Goal: Ask a question: Seek information or help from site administrators or community

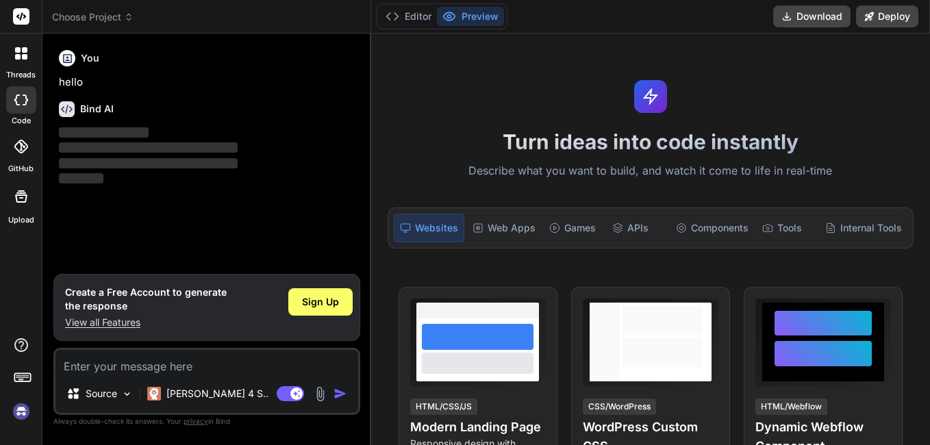
type textarea "x"
type textarea "Thanks you sir to guide me."
type textarea "x"
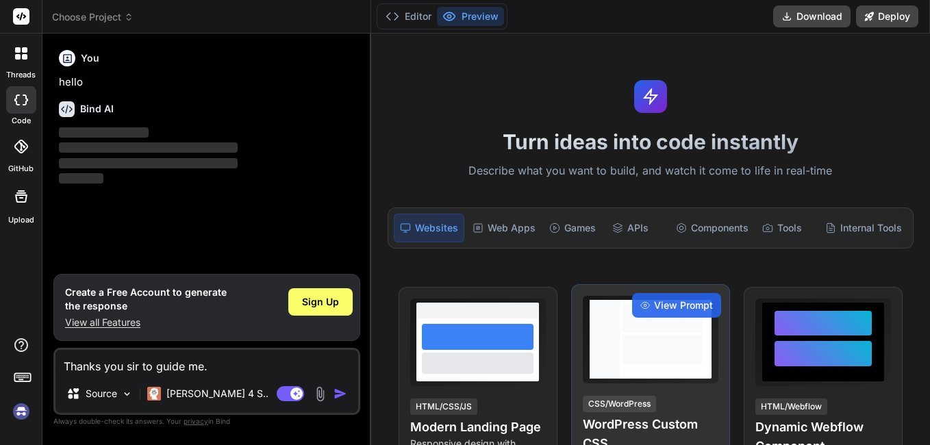
type textarea "Thanks you sir to guide me."
type textarea "x"
type textarea "Thanks you sir to guide me. I"
type textarea "x"
type textarea "Thanks you sir to guide me. Is"
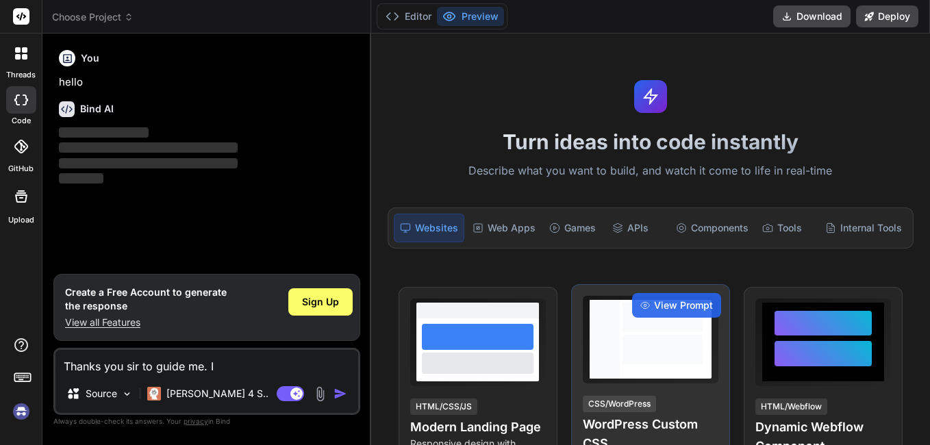
type textarea "x"
type textarea "Thanks you sir to guide me. Is"
type textarea "x"
type textarea "Thanks you sir to guide me. Is t"
type textarea "x"
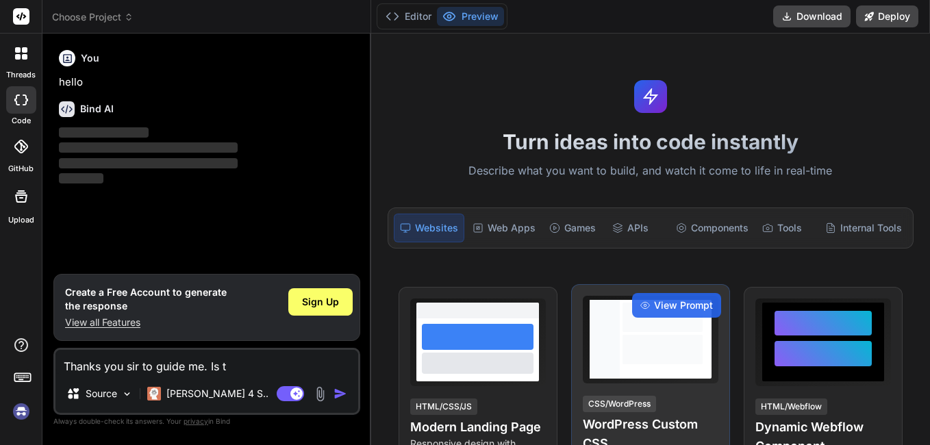
type textarea "Thanks you sir to guide me. Is th"
type textarea "x"
type textarea "Thanks you sir to guide me. Is thi"
type textarea "x"
type textarea "Thanks you sir to guide me. Is this"
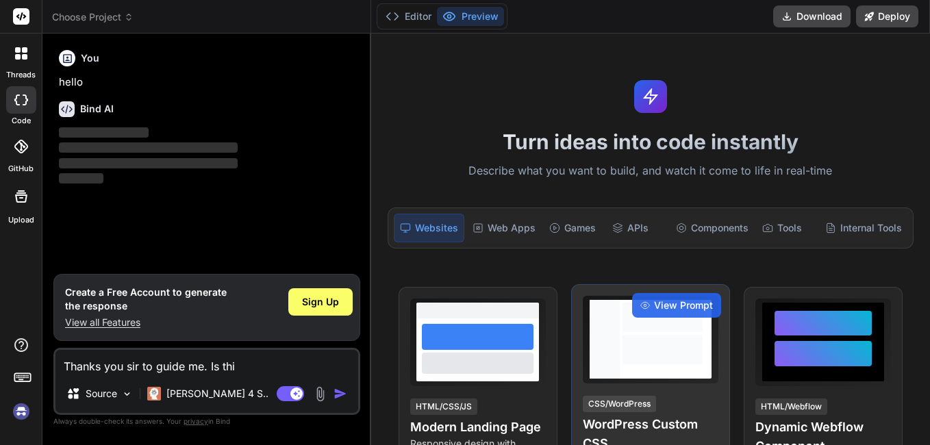
type textarea "x"
type textarea "Thanks you sir to guide me. Is this"
type textarea "x"
type textarea "Thanks you sir to guide me. Is this c"
type textarea "x"
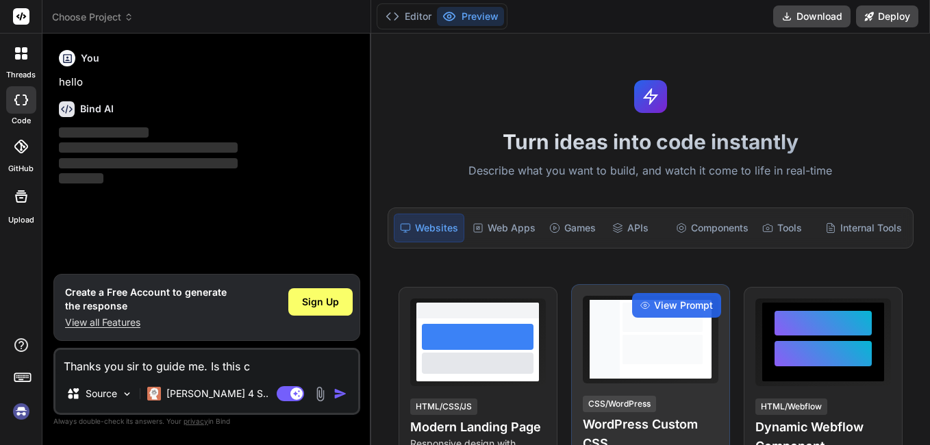
type textarea "Thanks you sir to guide me. Is this co"
type textarea "x"
type textarea "Thanks you sir to guide me. Is this cor"
type textarea "x"
type textarea "Thanks you sir to guide me. Is this corr"
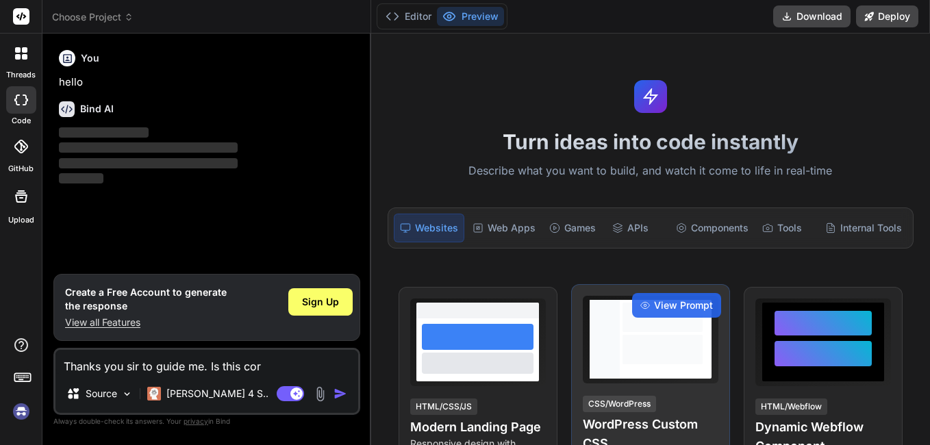
type textarea "x"
type textarea "Thanks you sir to guide me. Is this corre"
type textarea "x"
type textarea "Thanks you sir to guide me. Is this correc"
type textarea "x"
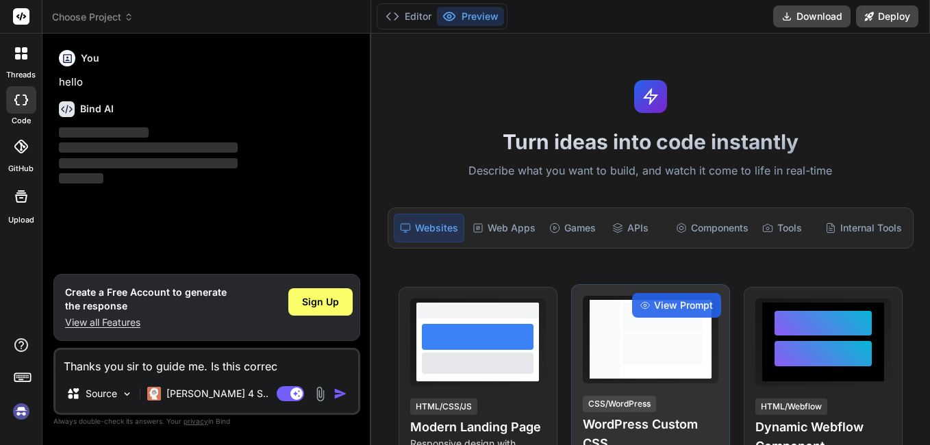
type textarea "Thanks you sir to guide me. Is this correct"
type textarea "x"
type textarea "Thanks you sir to guide me. Is this correct"
type textarea "x"
type textarea "Thanks you sir to guide me. Is this correct"
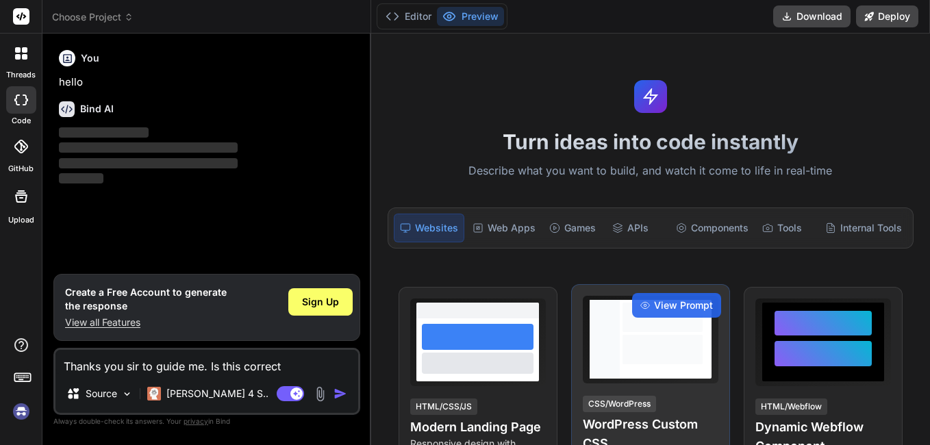
type textarea "x"
type textarea "Thanks you sir to guide me. Is this correc"
type textarea "x"
type textarea "Thanks you sir to guide me. Is this corre"
type textarea "x"
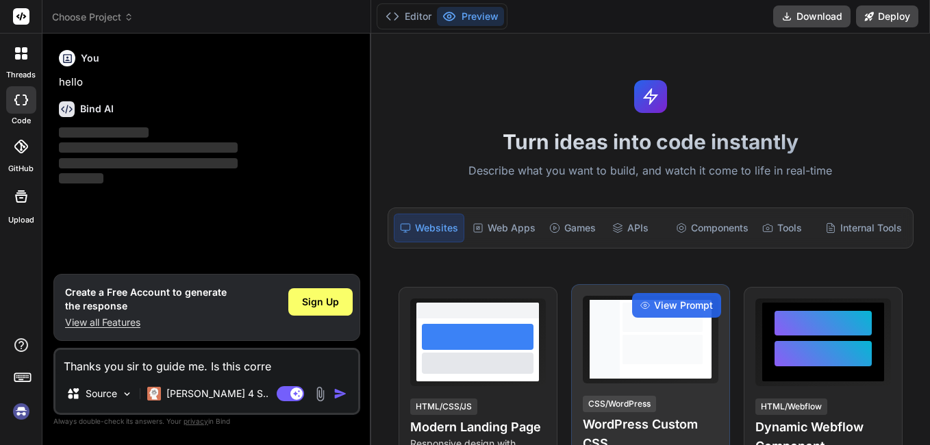
type textarea "Thanks you sir to guide me. Is this corr"
type textarea "x"
type textarea "Thanks you sir to guide me. Is this cor"
type textarea "x"
type textarea "Thanks you sir to guide me. Is this co"
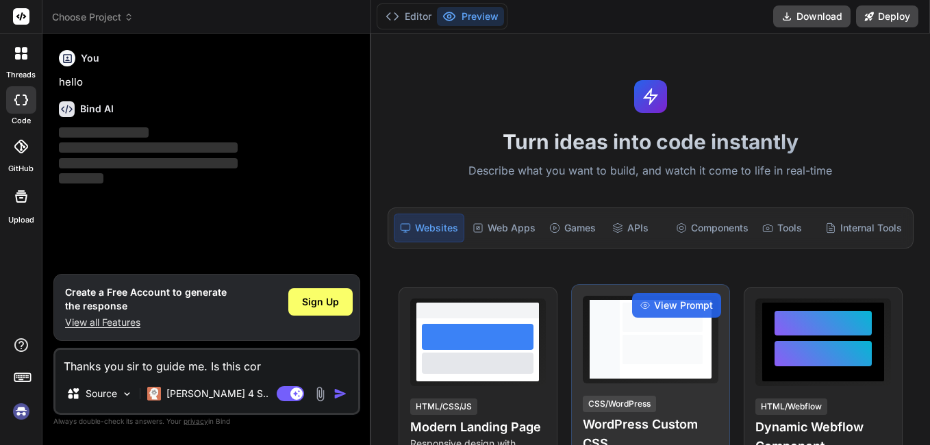
type textarea "x"
type textarea "Thanks you sir to guide me. Is this c"
type textarea "x"
type textarea "Thanks you sir to guide me. Is this"
type textarea "x"
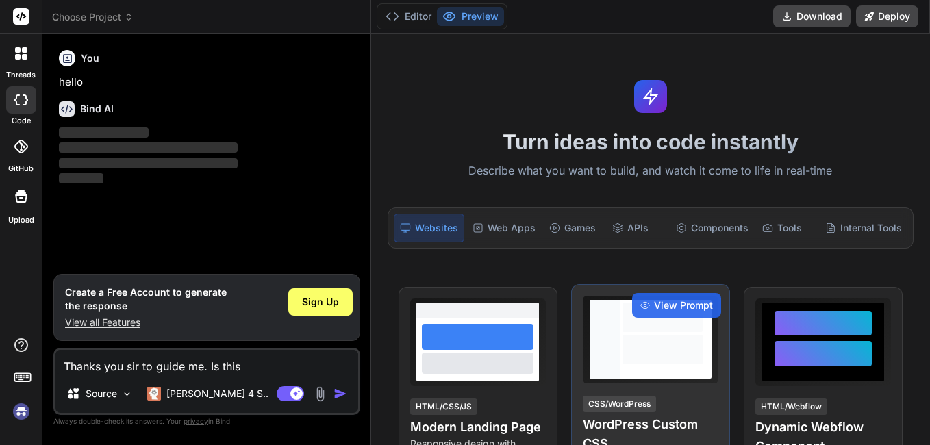
type textarea "Thanks you sir to guide me. Is this"
type textarea "x"
type textarea "Thanks you sir to guide me. Is thi"
type textarea "x"
type textarea "Thanks you sir to guide me. Is th"
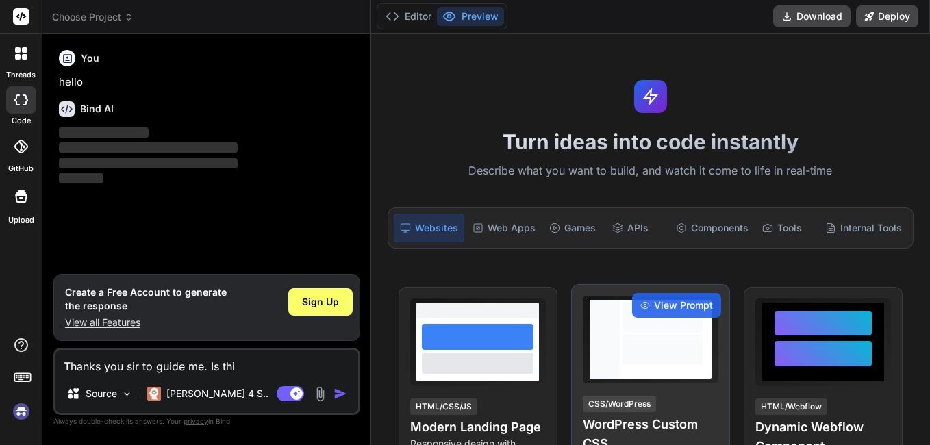
type textarea "x"
type textarea "Thanks you sir to guide me. Is t"
type textarea "x"
type textarea "Thanks you sir to guide me. Is"
type textarea "x"
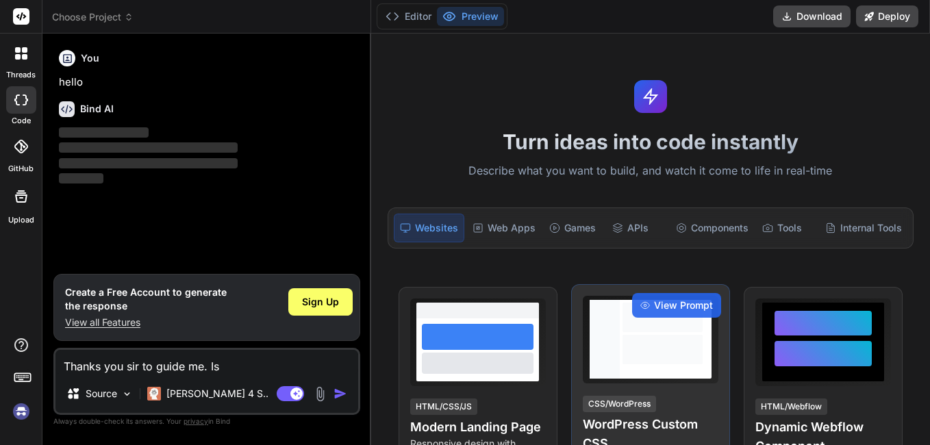
type textarea "Thanks you sir to guide me. Is"
type textarea "x"
type textarea "Thanks you sir to guide me. I"
type textarea "x"
type textarea "Thanks you sir to guide me."
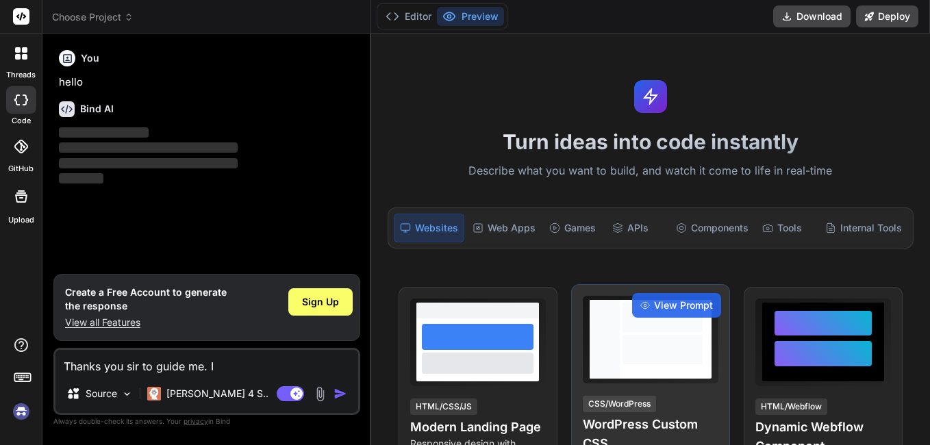
type textarea "x"
type textarea "Thanks you sir to guide me."
type textarea "x"
type textarea "Thanks you sir to guide me. P"
type textarea "x"
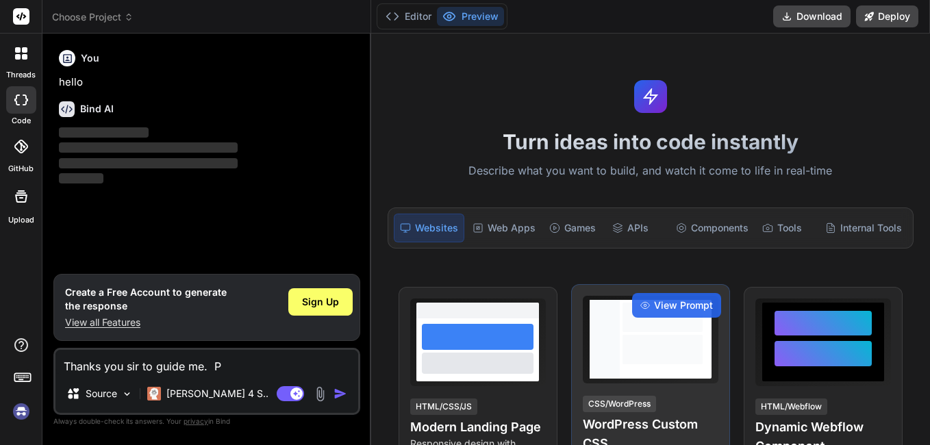
type textarea "Thanks you sir to guide me. Pl"
type textarea "x"
type textarea "Thanks you sir to guide me. Ple"
type textarea "x"
type textarea "Thanks you sir to guide me. Plea"
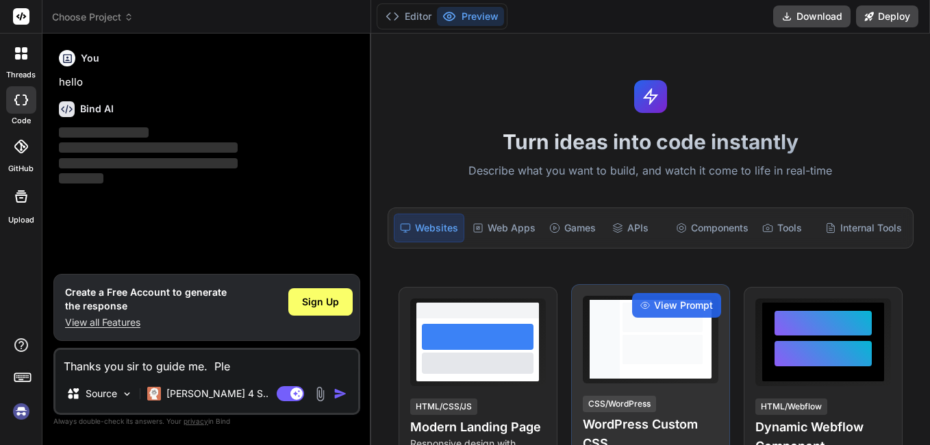
type textarea "x"
type textarea "Thanks you sir to guide me. Pleas"
type textarea "x"
type textarea "Thanks you sir to guide me. Please"
type textarea "x"
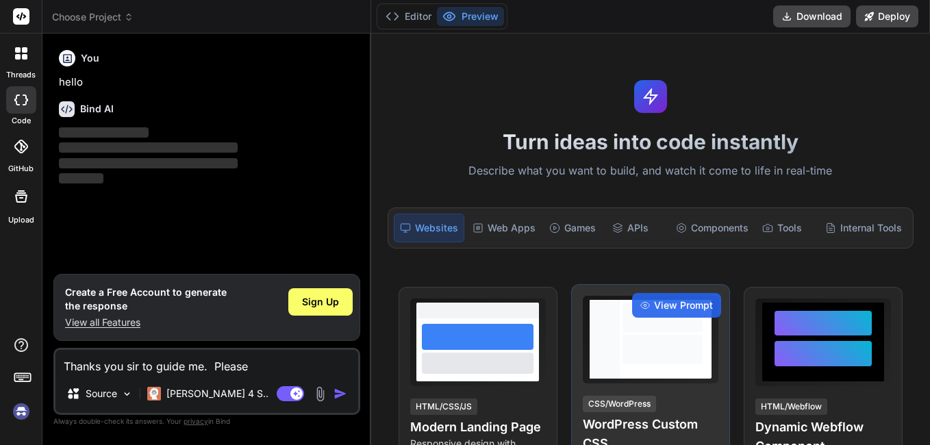
type textarea "Thanks you sir to guide me. Please"
type textarea "x"
type textarea "Thanks you sir to guide me. Please g"
type textarea "x"
type textarea "Thanks you sir to guide me. Please gi"
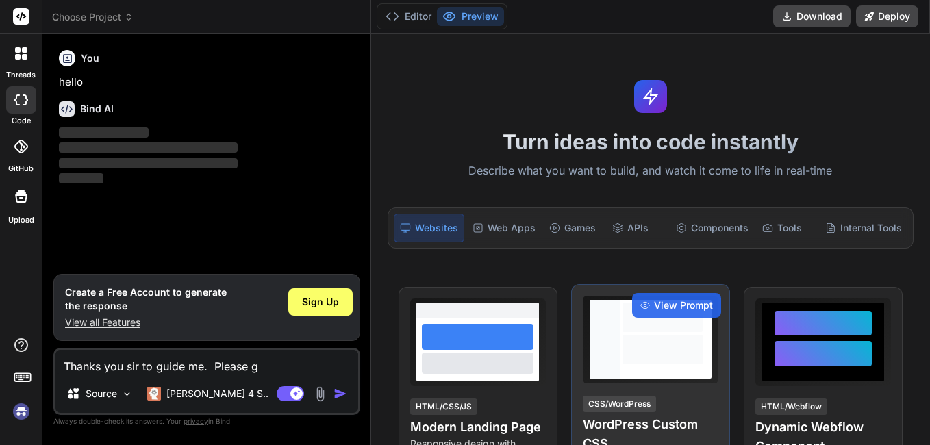
type textarea "x"
type textarea "Thanks you sir to guide me. Please giv"
type textarea "x"
type textarea "Thanks you sir to guide me. Please give"
type textarea "x"
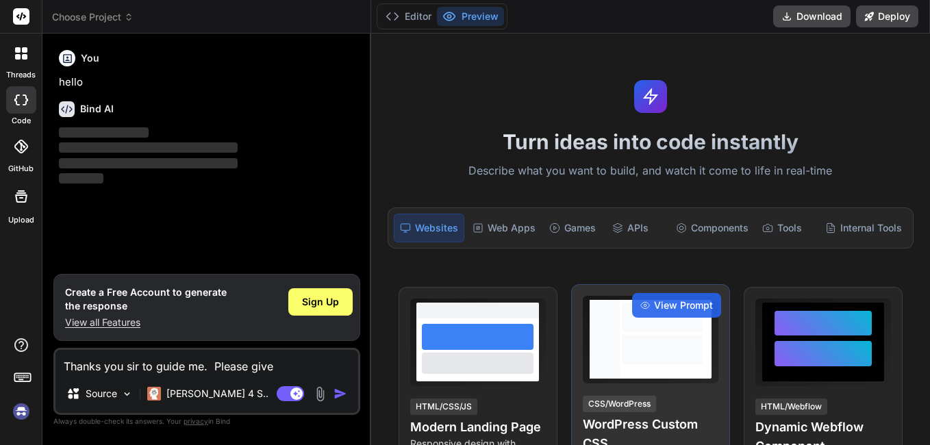
type textarea "Thanks you sir to guide me. Please give"
type textarea "x"
type textarea "Thanks you sir to guide me. Please give m"
type textarea "x"
type textarea "Thanks you sir to guide me. Please give me"
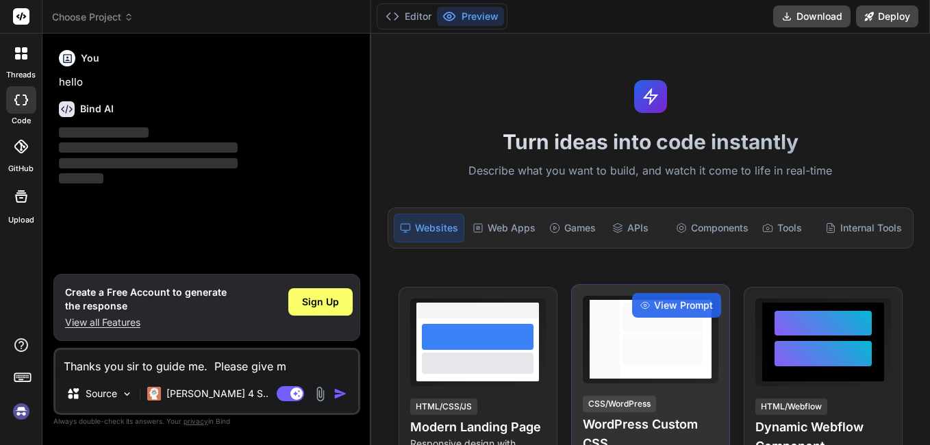
type textarea "x"
type textarea "Thanks you sir to guide me. Please give me"
type textarea "x"
type textarea "Thanks you sir to guide me. Please give me a"
type textarea "x"
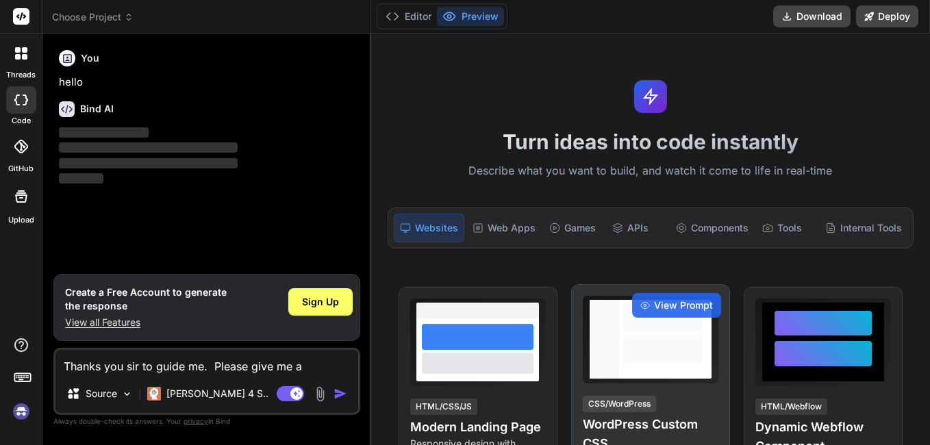
type textarea "Thanks you sir to guide me. Please give me a"
type textarea "x"
type textarea "Thanks you sir to guide me. Please give me a p"
type textarea "x"
type textarea "Thanks you sir to guide me. Please give me a pr"
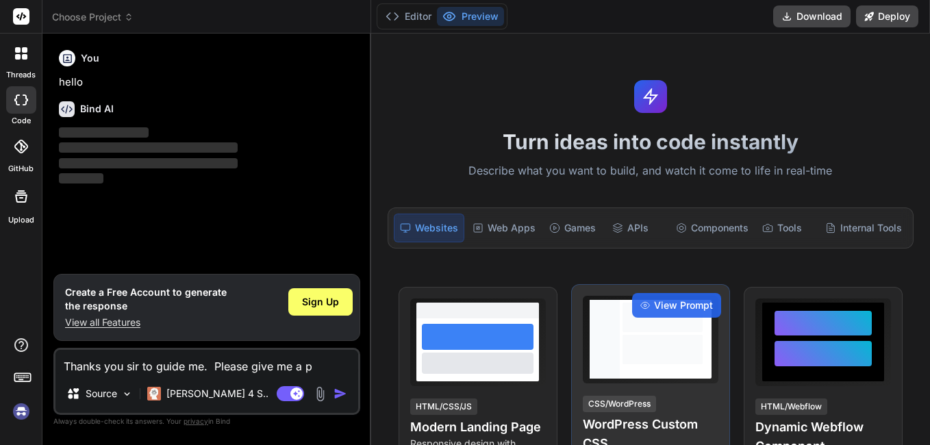
type textarea "x"
type textarea "Thanks you sir to guide me. Please give me a pro"
type textarea "x"
type textarea "Thanks you sir to guide me. Please give me a prof"
type textarea "x"
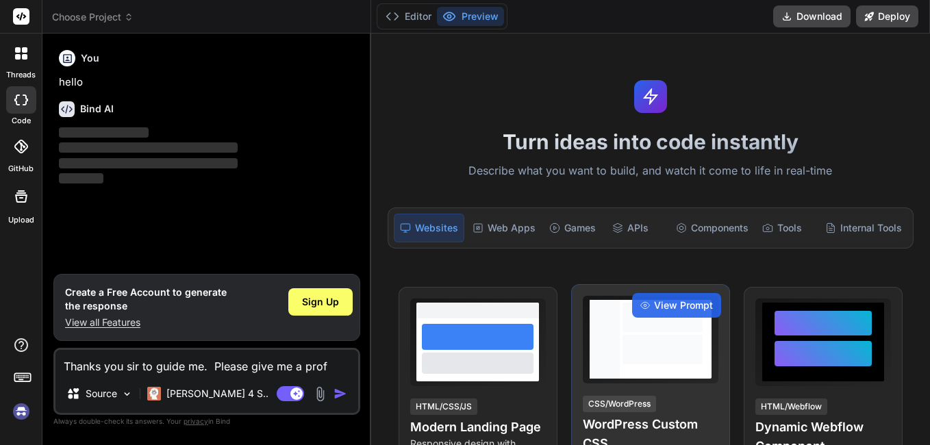
type textarea "Thanks you sir to guide me. Please give me a profe"
type textarea "x"
type textarea "Thanks you sir to guide me. Please give me a profes"
type textarea "x"
type textarea "Thanks you sir to guide me. Please give me a profess"
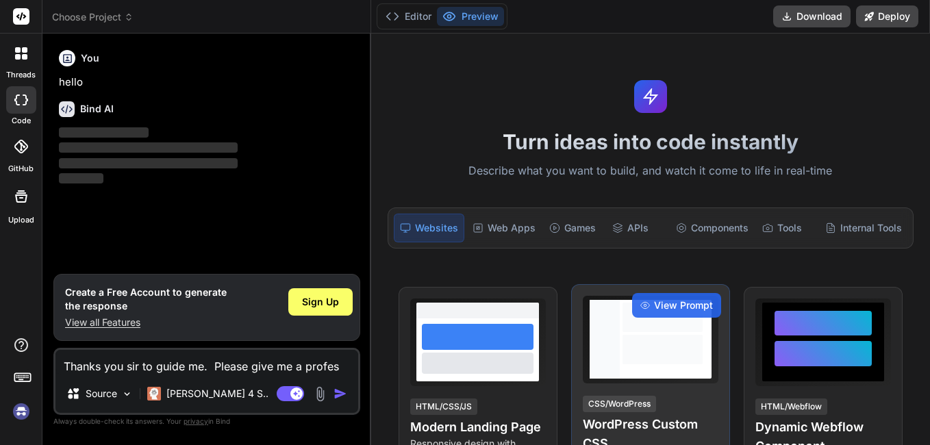
type textarea "x"
type textarea "Thanks you sir to guide me. Please give me a professi"
type textarea "x"
type textarea "Thanks you sir to guide me. Please give me a professio"
type textarea "x"
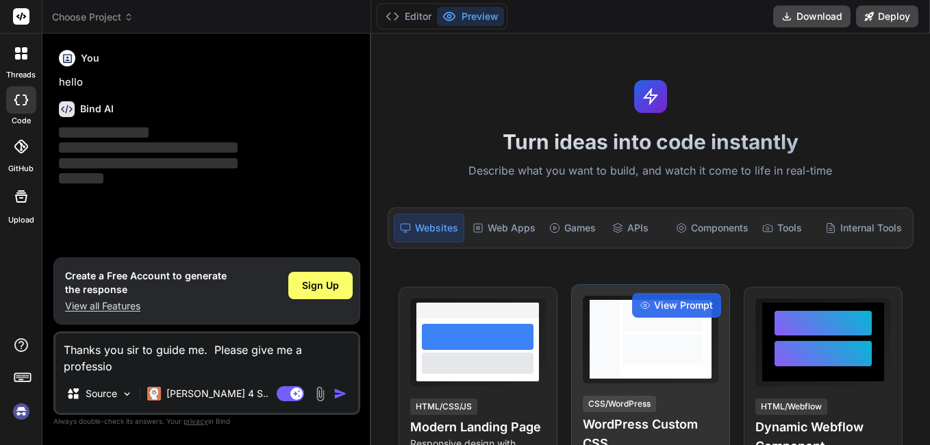
type textarea "Thanks you sir to guide me. Please give me a profession"
type textarea "x"
type textarea "Thanks you sir to guide me. Please give me a professiona"
type textarea "x"
type textarea "Thanks you sir to guide me. Please give me a professional"
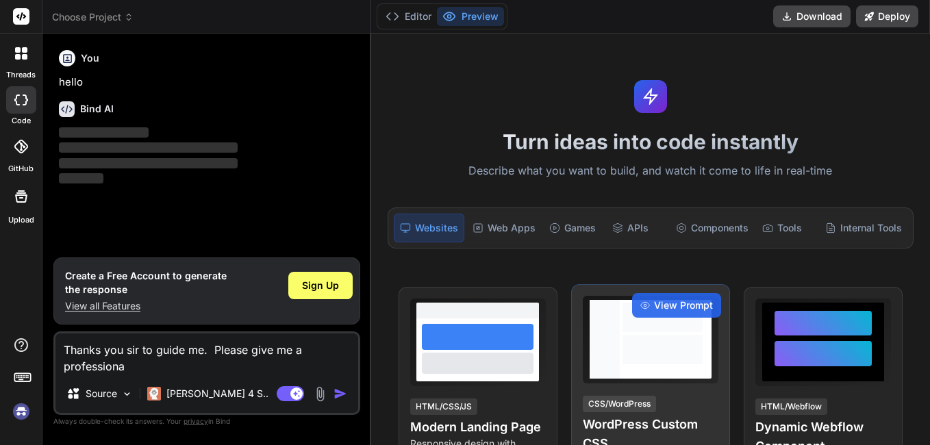
type textarea "x"
type textarea "Thanks you sir to guide me. Please give me a professional"
type textarea "x"
type textarea "Thanks you sir to guide me. Please give me a professional w"
type textarea "x"
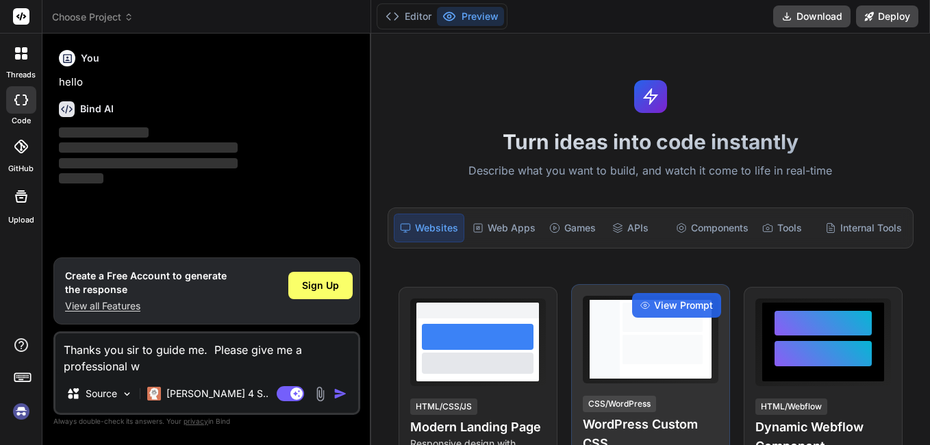
type textarea "Thanks you sir to guide me. Please give me a professional wa"
type textarea "x"
type textarea "Thanks you sir to guide me. Please give me a professional way"
type textarea "x"
type textarea "Thanks you sir to guide me. Please give me a professional way"
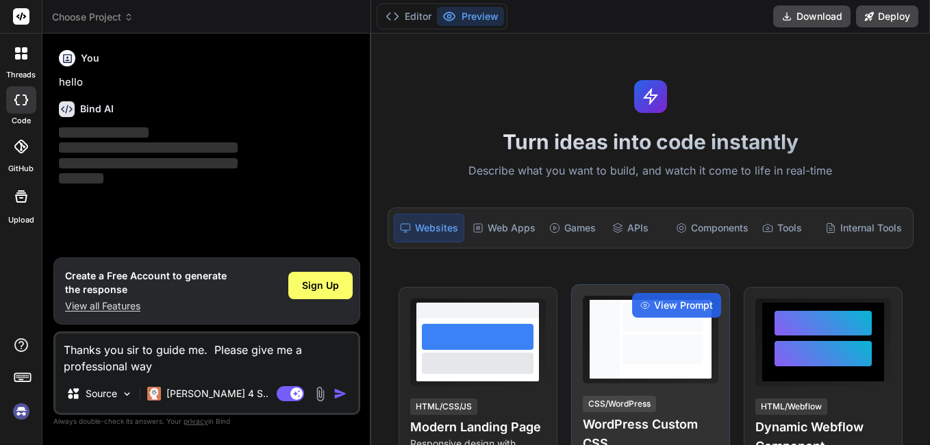
type textarea "x"
type textarea "Thanks you sir to guide me. Please give me a professional way t"
type textarea "x"
type textarea "Thanks you sir to guide me. Please give me a professional way to"
type textarea "x"
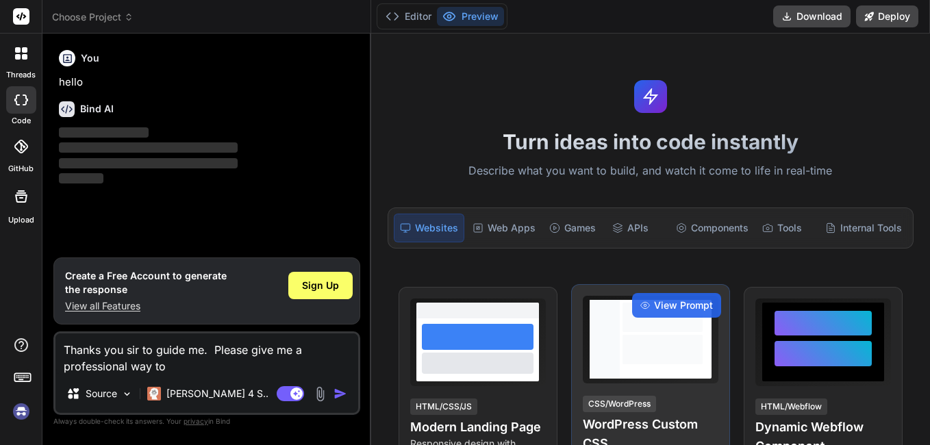
type textarea "Thanks you sir to guide me. Please give me a professional way to"
type textarea "x"
type textarea "Thanks you sir to guide me. Please give me a professional way to e"
type textarea "x"
type textarea "Thanks you sir to guide me. Please give me a professional way to ex"
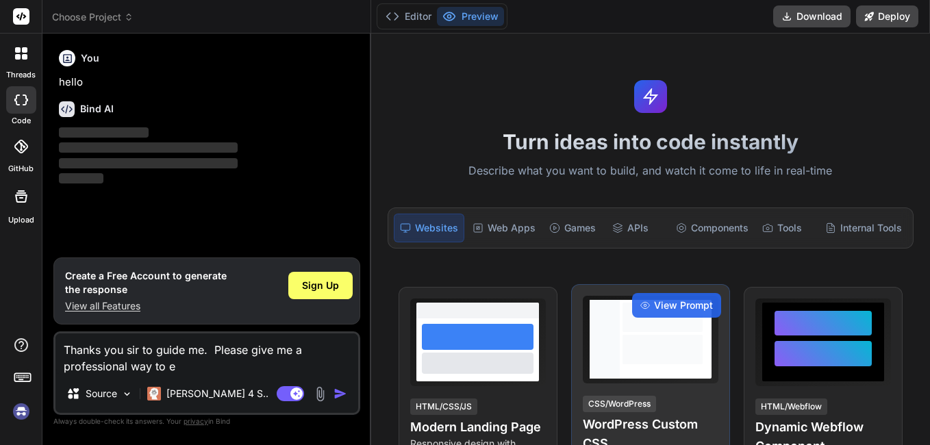
type textarea "x"
type textarea "Thanks you sir to guide me. Please give me a professional way to exp"
type textarea "x"
type textarea "Thanks you sir to guide me. Please give me a professional way to expr"
type textarea "x"
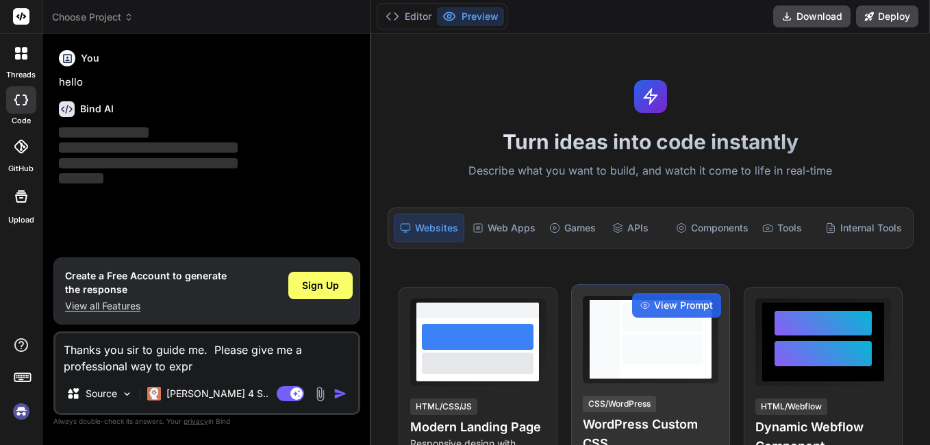
type textarea "Thanks you sir to guide me. Please give me a professional way to expre"
type textarea "x"
type textarea "Thanks you sir to guide me. Please give me a professional way to expres"
type textarea "x"
type textarea "Thanks you sir to guide me. Please give me a professional way to express"
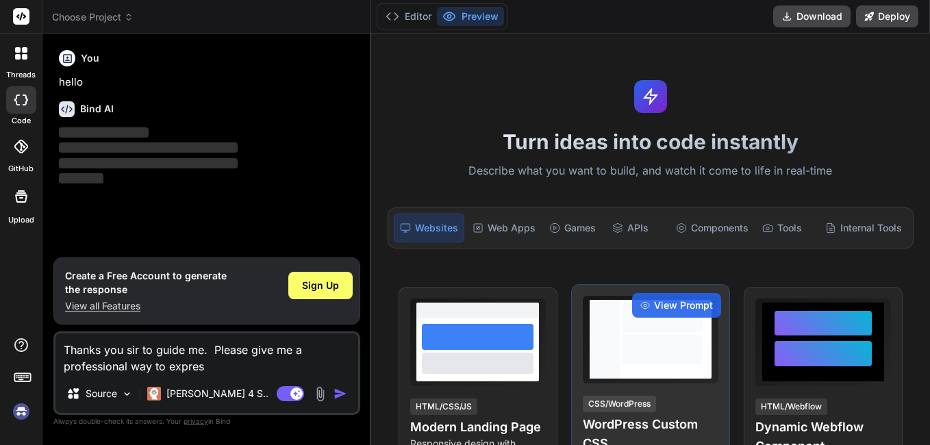
type textarea "x"
type textarea "Thanks you sir to guide me. Please give me a professional way to express"
type textarea "x"
type textarea "Thanks you sir to guide me. Please give me a professional way to express a"
type textarea "x"
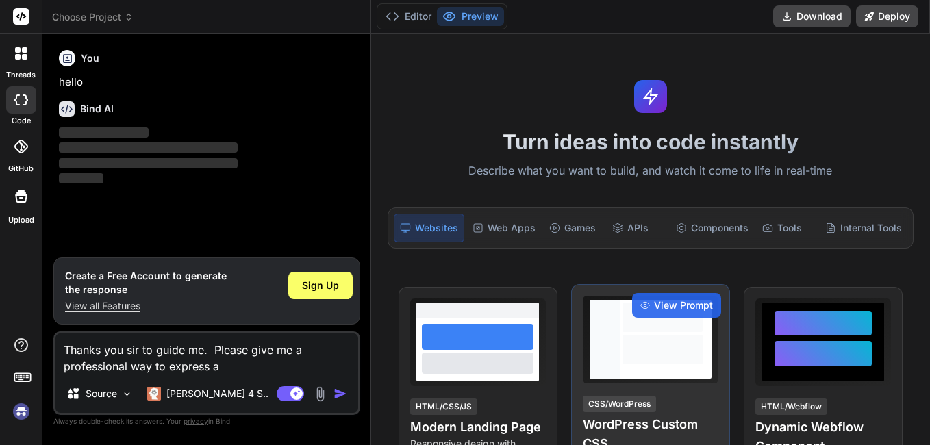
type textarea "Thanks you sir to guide me. Please give me a professional way to express ab"
type textarea "x"
type textarea "Thanks you sir to guide me. Please give me a professional way to express abo"
type textarea "x"
type textarea "Thanks you sir to guide me. Please give me a professional way to express abov"
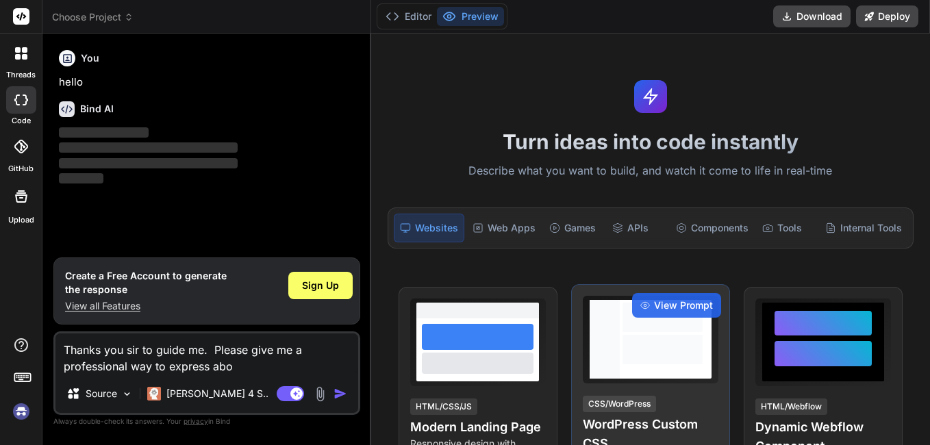
type textarea "x"
type textarea "Thanks you sir to guide me. Please give me a professional way to express above"
type textarea "x"
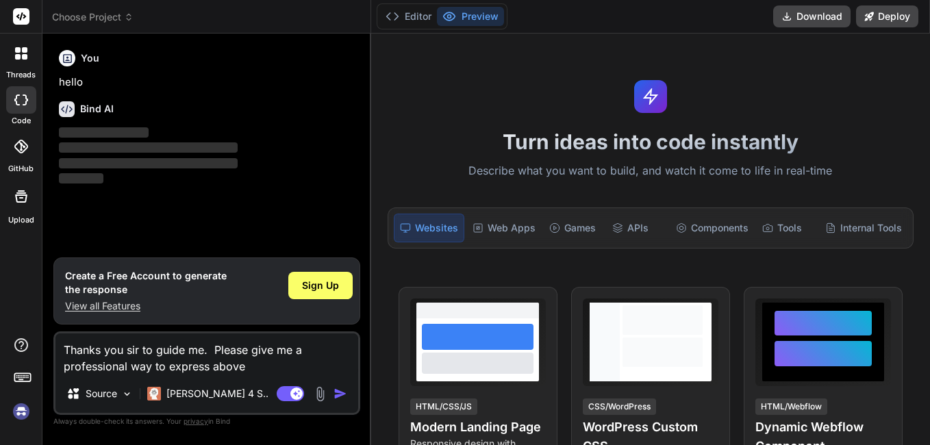
type textarea "Thanks you sir to guide me. Please give me a professional way to express above"
click at [340, 392] on img "button" at bounding box center [340, 394] width 14 height 14
click at [338, 393] on img "button" at bounding box center [340, 394] width 14 height 14
click at [337, 394] on img "button" at bounding box center [340, 394] width 14 height 14
click at [248, 362] on textarea "Thanks you sir to guide me. Please give me a professional way to express above" at bounding box center [206, 353] width 303 height 41
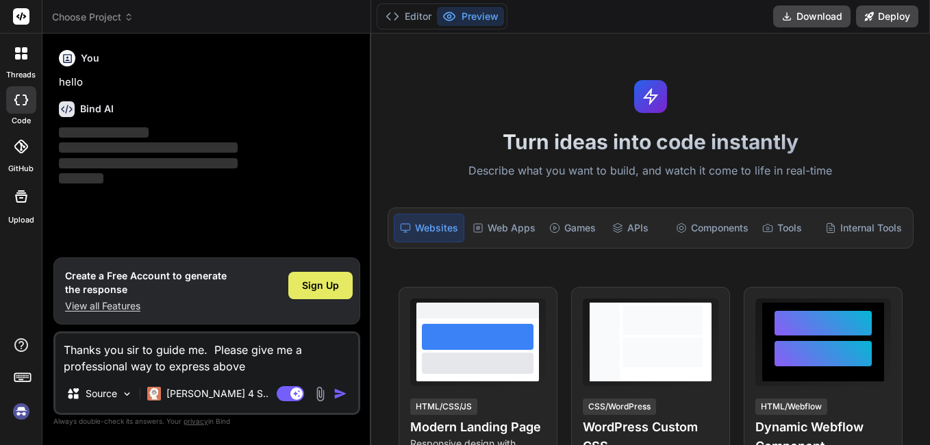
click at [322, 287] on span "Sign Up" at bounding box center [320, 286] width 37 height 14
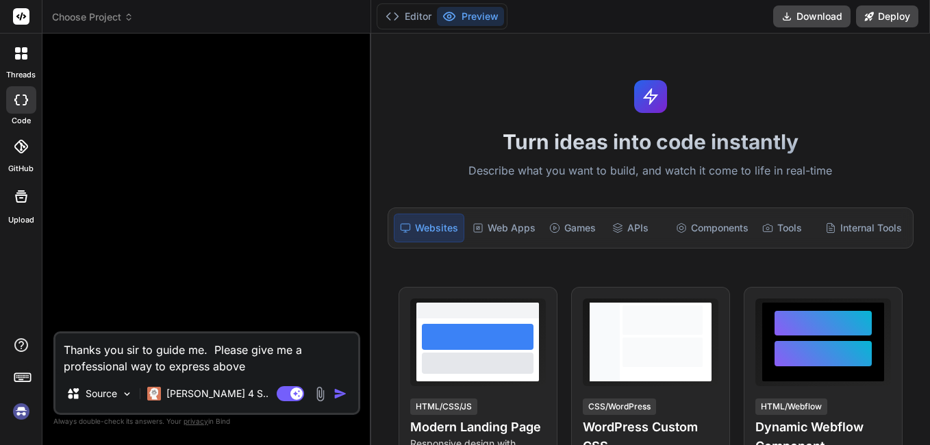
scroll to position [26, 0]
click at [121, 394] on img at bounding box center [127, 394] width 12 height 12
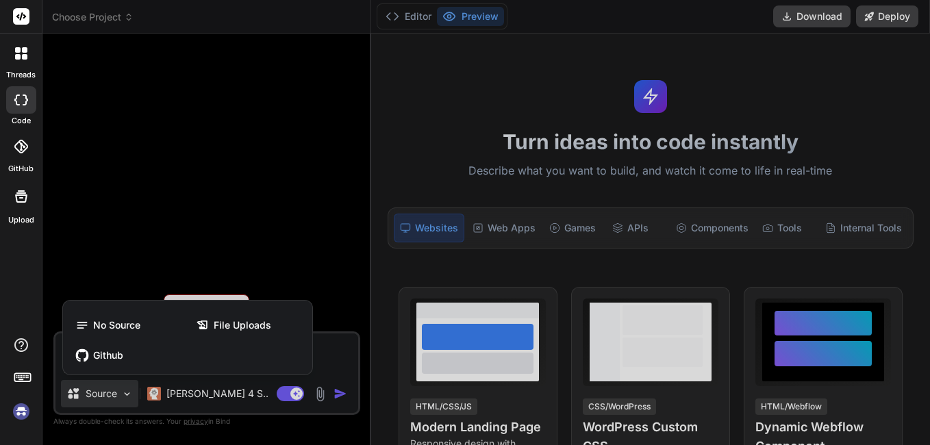
click at [121, 394] on div at bounding box center [465, 222] width 930 height 445
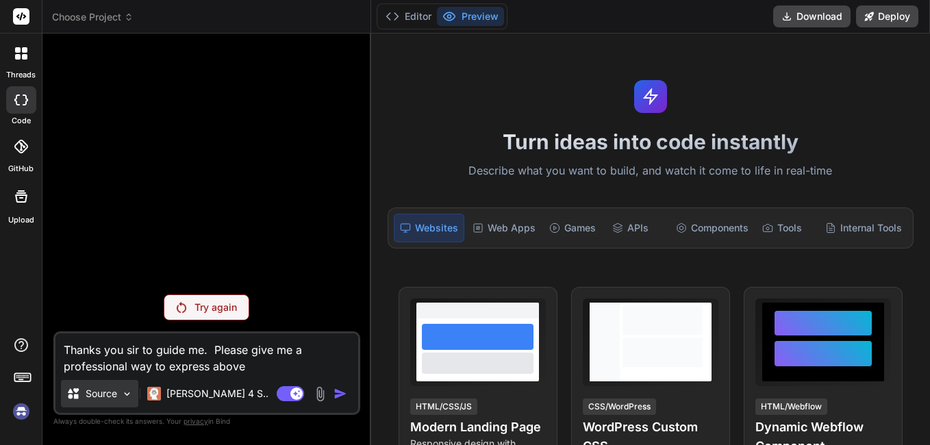
click at [121, 394] on img at bounding box center [127, 394] width 12 height 12
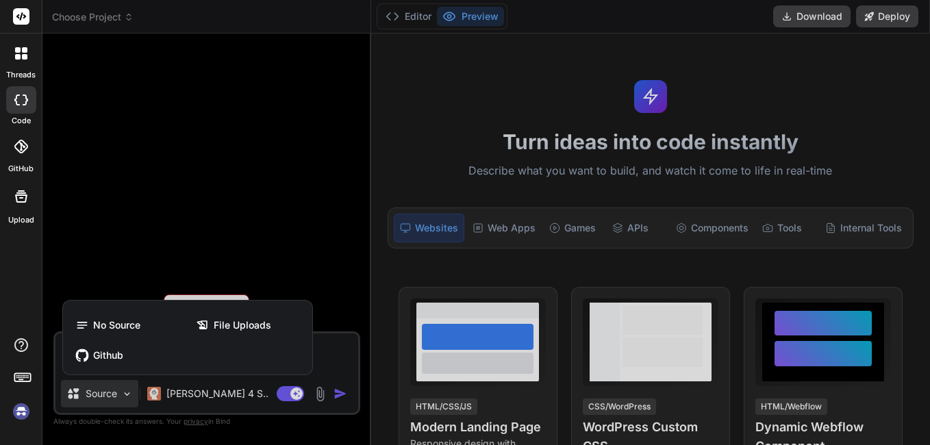
click at [121, 394] on div at bounding box center [465, 222] width 930 height 445
type textarea "x"
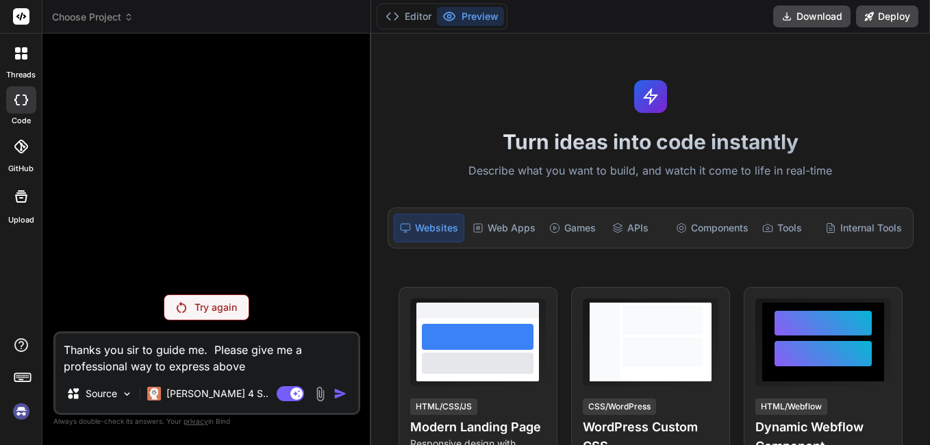
click at [264, 365] on textarea "Thanks you sir to guide me. Please give me a professional way to express above" at bounding box center [206, 353] width 303 height 41
drag, startPoint x: 251, startPoint y: 365, endPoint x: 43, endPoint y: 351, distance: 207.9
click at [43, 351] on div "Bind AI Web Search Created with Pixso. Code Generator Try again Thanks you sir …" at bounding box center [206, 239] width 329 height 411
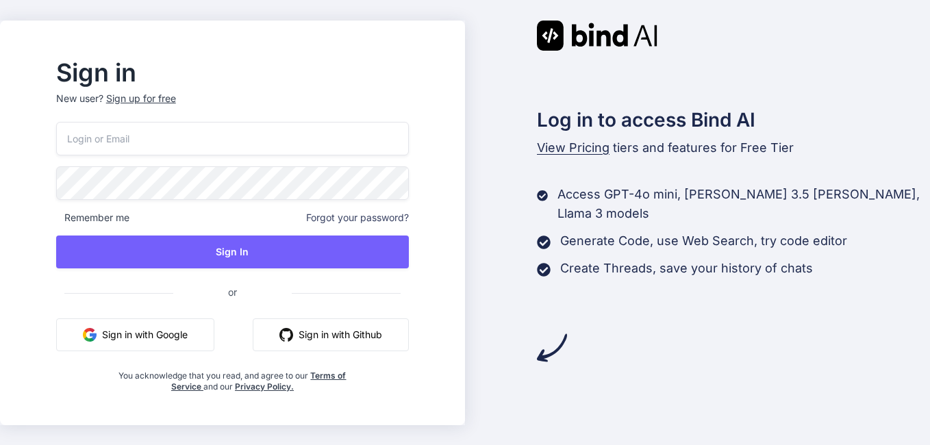
click at [127, 140] on input "email" at bounding box center [232, 139] width 353 height 34
click at [114, 143] on input "email" at bounding box center [232, 139] width 353 height 34
type input "[EMAIL_ADDRESS][DOMAIN_NAME]"
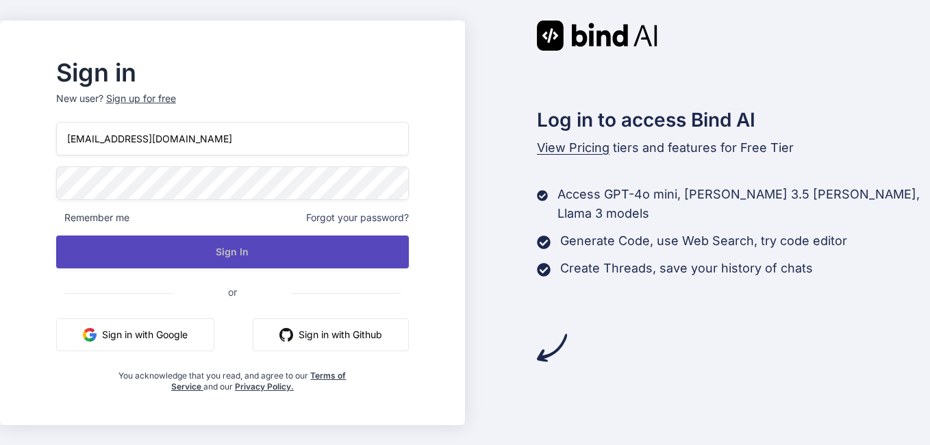
click at [251, 257] on button "Sign In" at bounding box center [232, 252] width 353 height 33
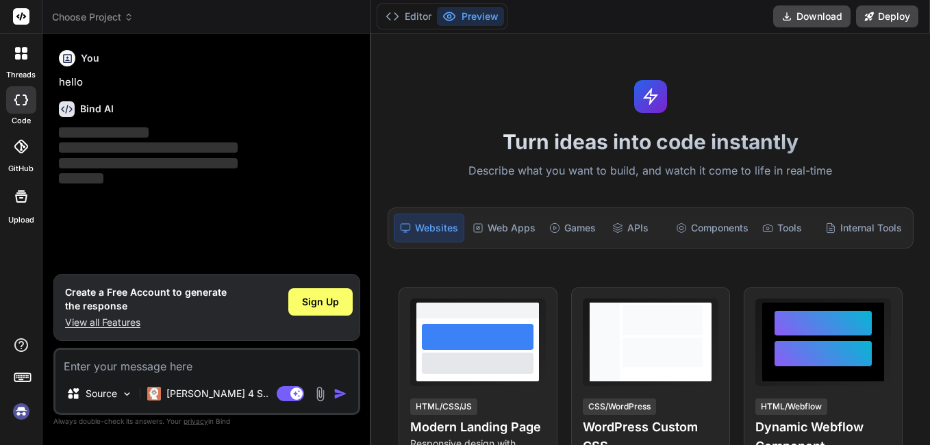
type textarea "x"
click at [199, 373] on textarea at bounding box center [206, 362] width 303 height 25
type textarea "Thanks you sir to guide me. Please give me a professional way to express above"
type textarea "x"
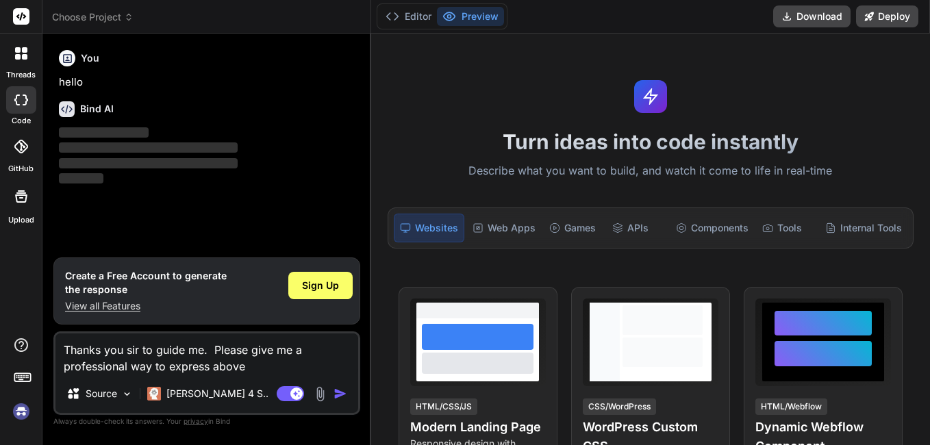
type textarea "Thanks you sir to guide me. Please give me a professional way to express above"
click at [338, 393] on img "button" at bounding box center [340, 394] width 14 height 14
click at [421, 13] on button "Editor" at bounding box center [408, 16] width 57 height 19
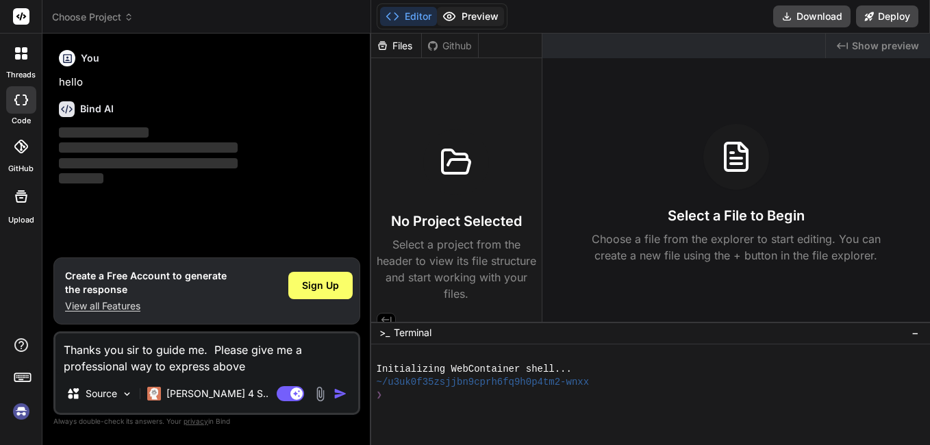
click at [477, 16] on button "Preview" at bounding box center [470, 16] width 67 height 19
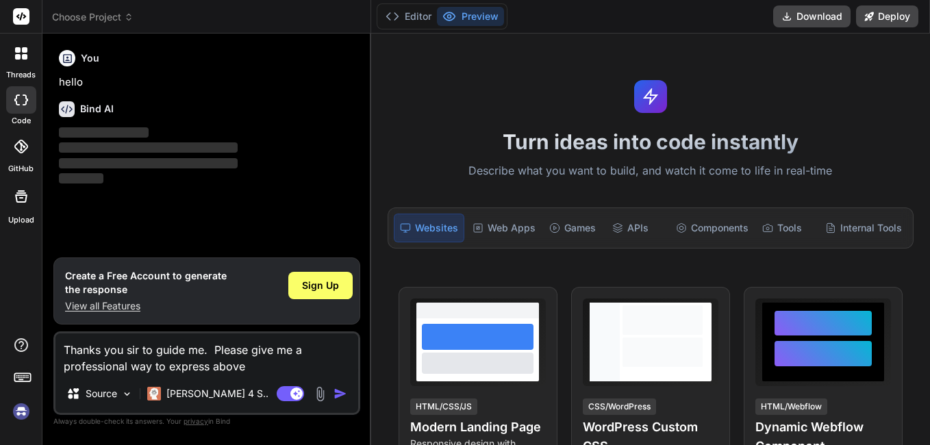
click at [277, 371] on textarea "Thanks you sir to guide me. Please give me a professional way to express above" at bounding box center [206, 353] width 303 height 41
click at [340, 394] on img "button" at bounding box center [340, 394] width 14 height 14
click at [336, 394] on img "button" at bounding box center [340, 394] width 14 height 14
click at [253, 366] on textarea "Thanks you sir to guide me. Please give me a professional way to express above" at bounding box center [206, 353] width 303 height 41
click at [286, 366] on textarea "Thanks you sir to guide me. Please give me a professional way to express above" at bounding box center [206, 353] width 303 height 41
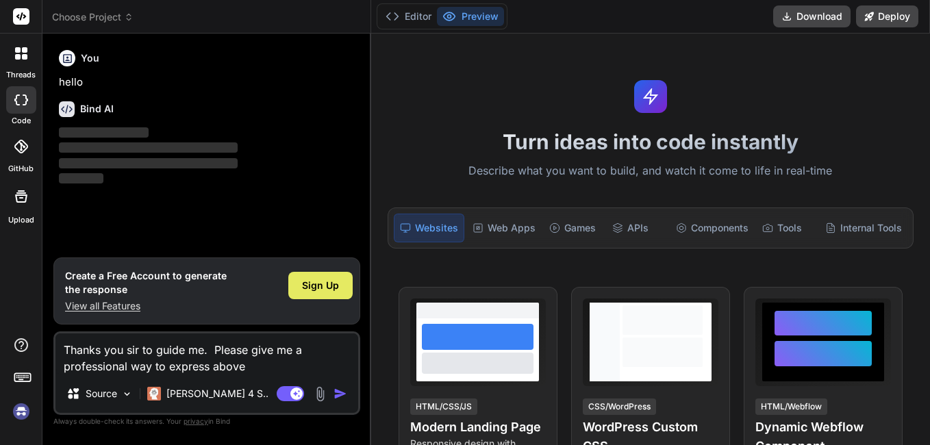
click at [294, 278] on div "Sign Up" at bounding box center [320, 285] width 64 height 27
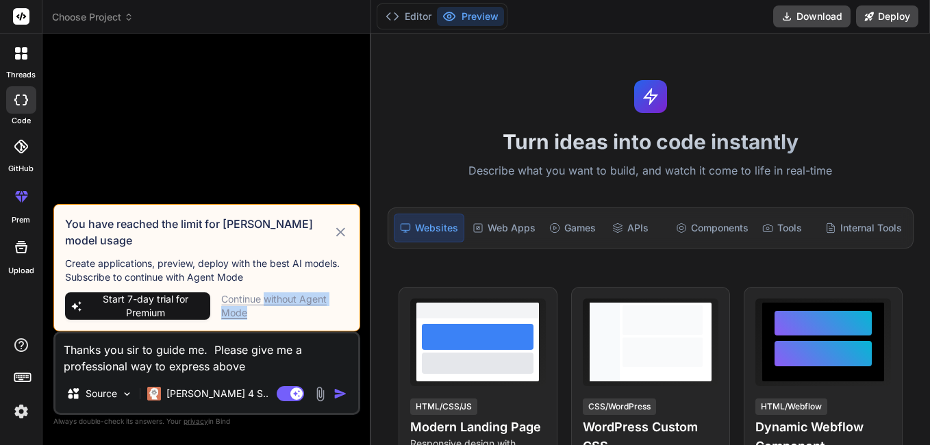
drag, startPoint x: 266, startPoint y: 301, endPoint x: 138, endPoint y: 363, distance: 142.7
click at [138, 363] on div "You have reached the limit for Claude model usage Create applications, preview,…" at bounding box center [206, 245] width 307 height 400
click at [278, 295] on div "Continue without Agent Mode" at bounding box center [284, 305] width 127 height 27
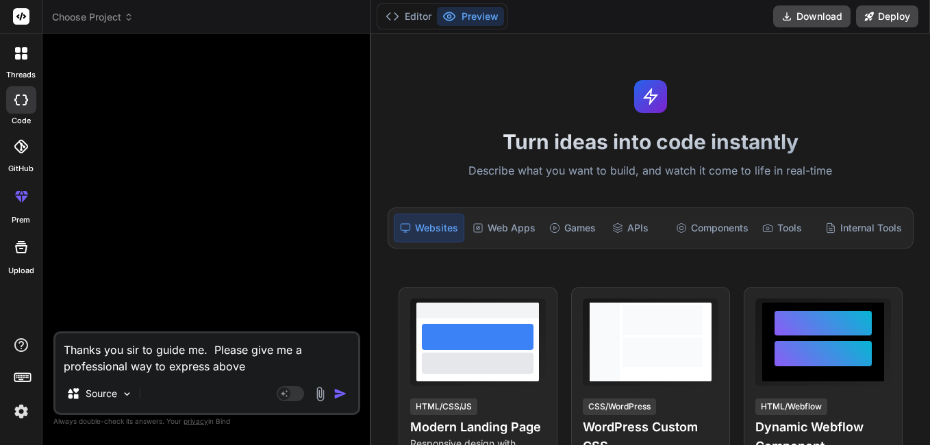
click at [341, 390] on img "button" at bounding box center [340, 394] width 14 height 14
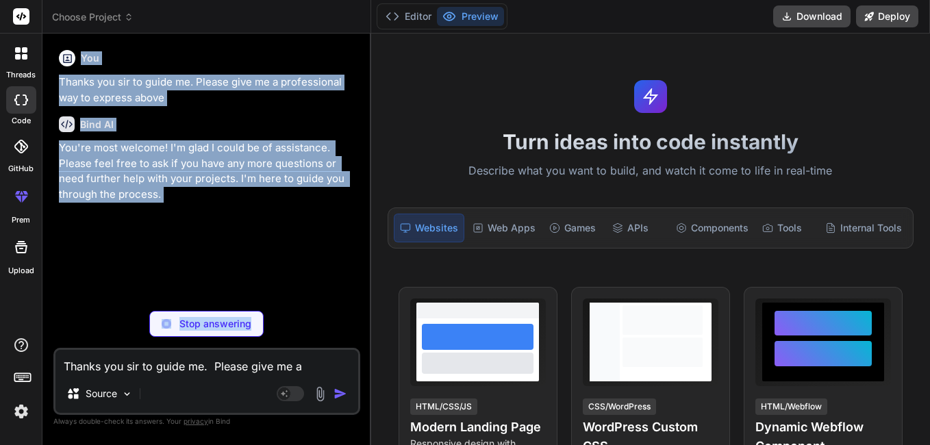
type textarea "x"
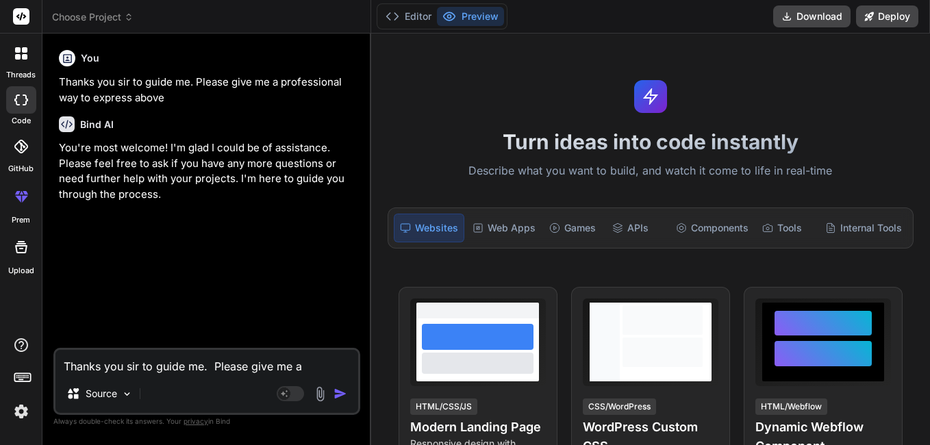
click at [175, 364] on textarea "Thanks you sir to guide me. Please give me a professional way to express above" at bounding box center [206, 362] width 303 height 25
paste textarea "Thanks you sir to guide me. Please give me a professional way to express above"
type textarea "Thanks you sir to guide me. Please give me a professional way to express above"
type textarea "x"
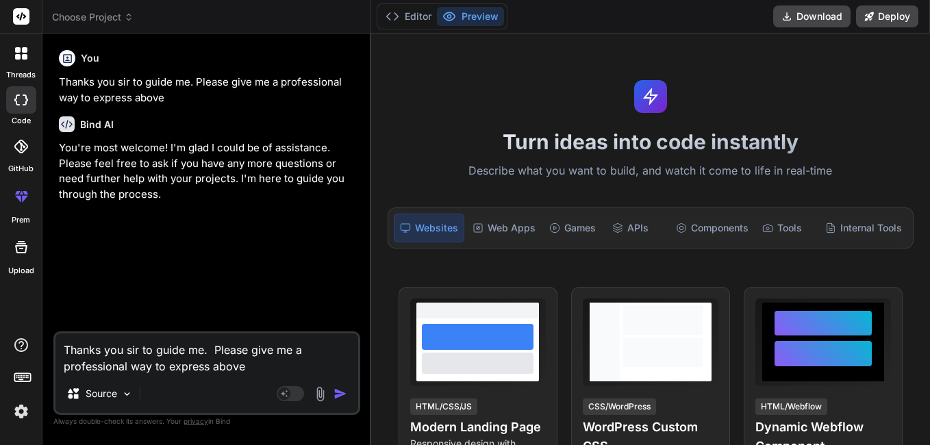
type textarea "Thanks you sir to guide me. Please give me a professional way to express above"
click at [340, 392] on img "button" at bounding box center [340, 394] width 14 height 14
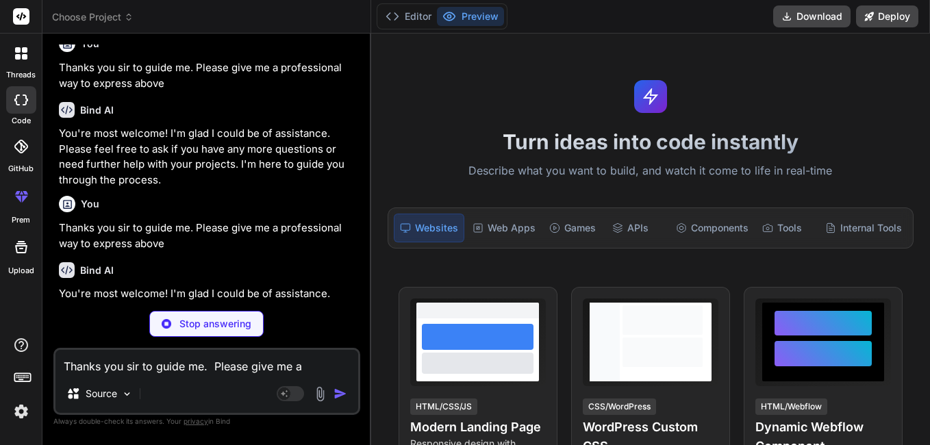
scroll to position [14, 0]
type textarea "x"
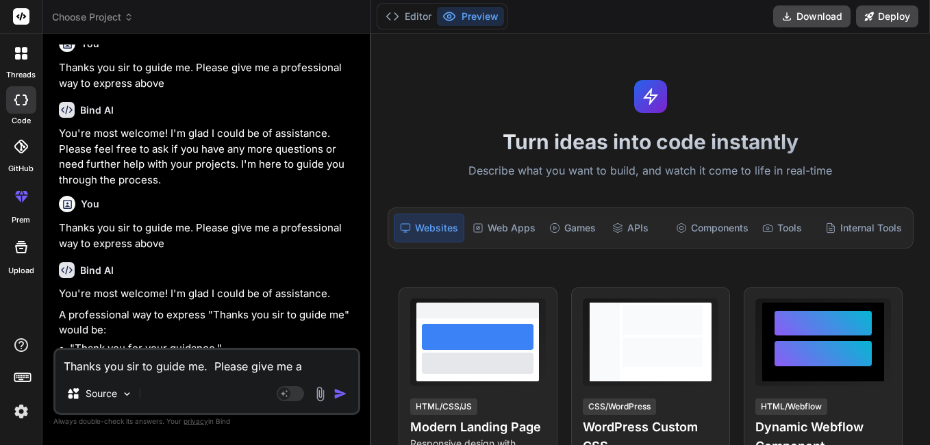
scroll to position [83, 0]
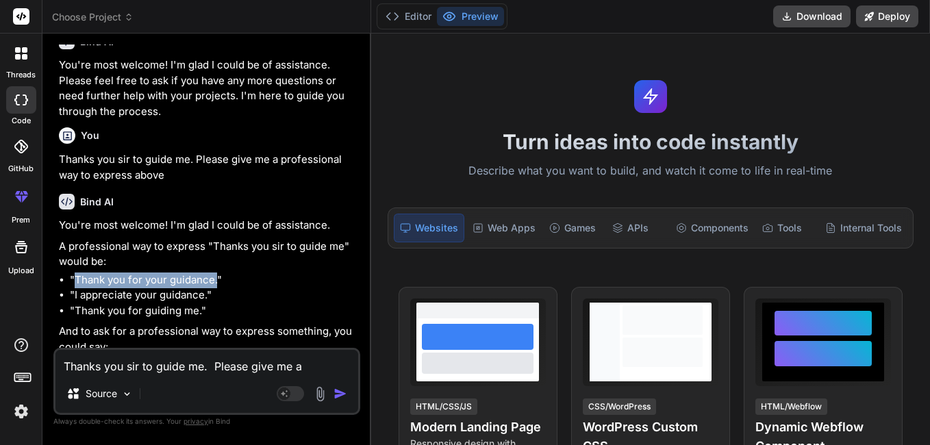
drag, startPoint x: 76, startPoint y: 281, endPoint x: 216, endPoint y: 283, distance: 139.7
click at [216, 283] on li ""Thank you for your guidance."" at bounding box center [214, 281] width 288 height 16
copy li "Thank you for your guidance."
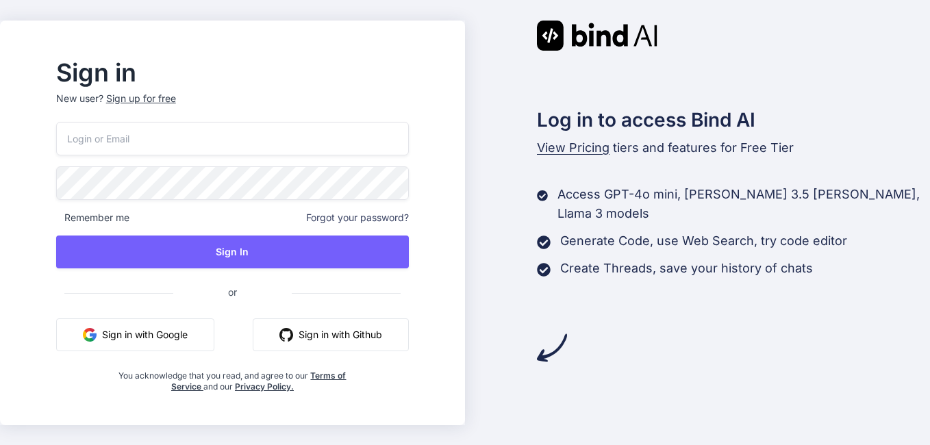
click at [152, 140] on input "email" at bounding box center [232, 139] width 353 height 34
type input "kk@yopmail.com"
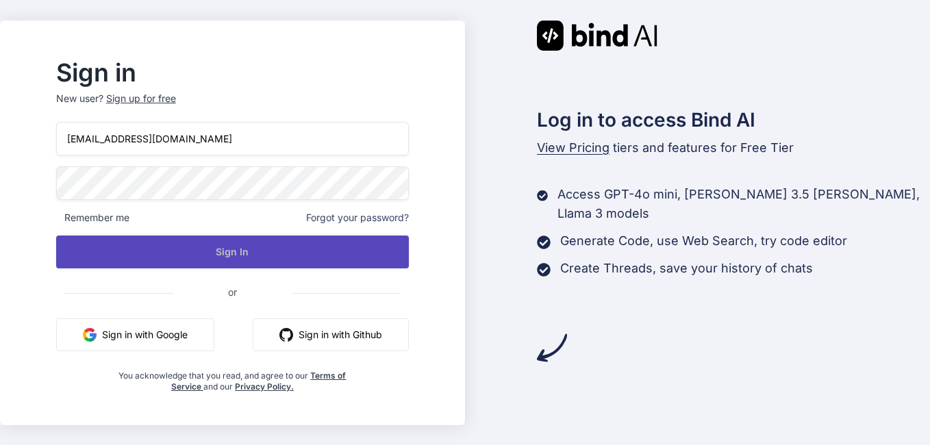
click at [282, 246] on button "Sign In" at bounding box center [232, 252] width 353 height 33
